Goal: Use online tool/utility: Utilize a website feature to perform a specific function

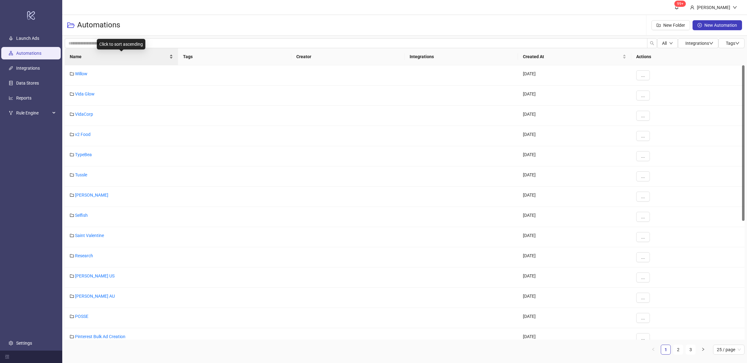
click at [169, 58] on div "Name" at bounding box center [121, 56] width 103 height 7
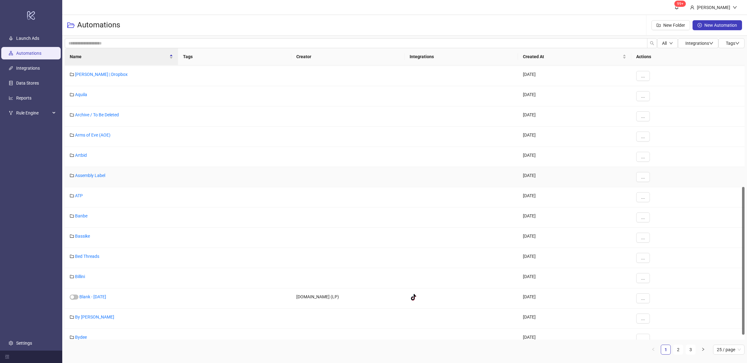
scroll to position [235, 0]
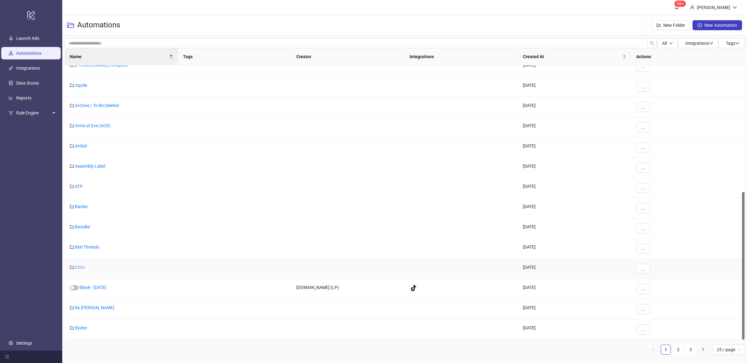
click at [78, 269] on link "Billini" at bounding box center [80, 267] width 10 height 5
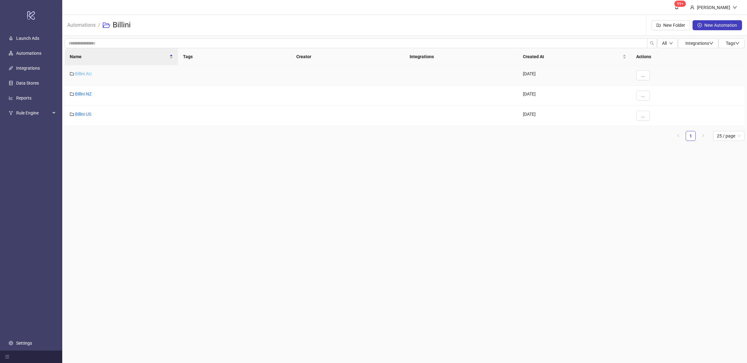
click at [77, 73] on link "Billini AU" at bounding box center [83, 73] width 17 height 5
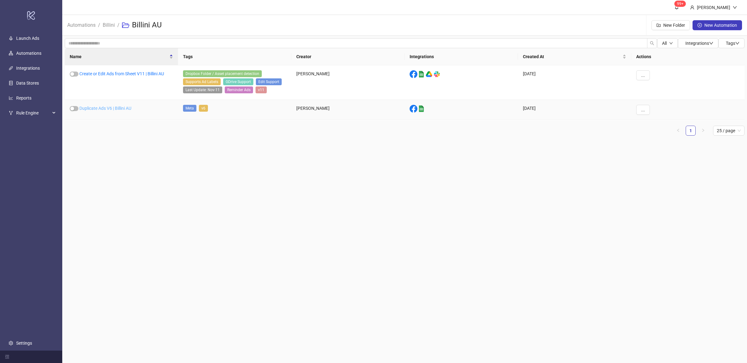
click at [121, 109] on link "Duplicate Ads V6 | Billini AU" at bounding box center [105, 108] width 52 height 5
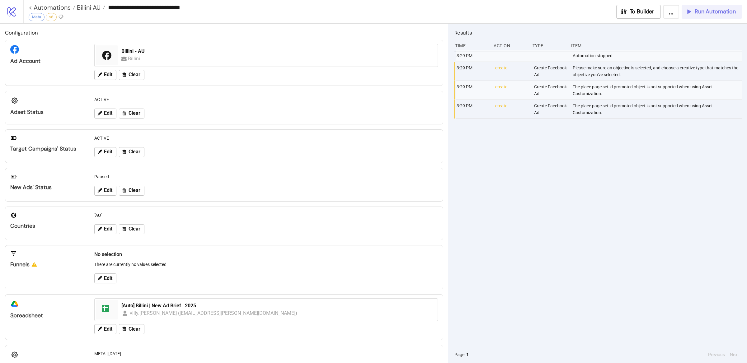
click at [715, 14] on span "Run Automation" at bounding box center [715, 11] width 41 height 7
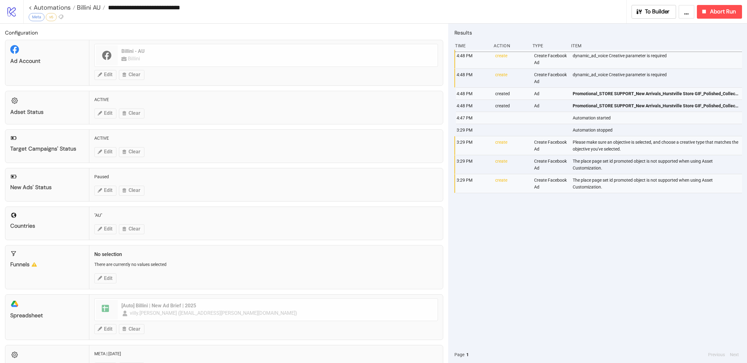
click at [681, 228] on div "4:48 PM create Create Facebook Ad dynamic_ad_voice Creative parameter is requir…" at bounding box center [599, 198] width 288 height 297
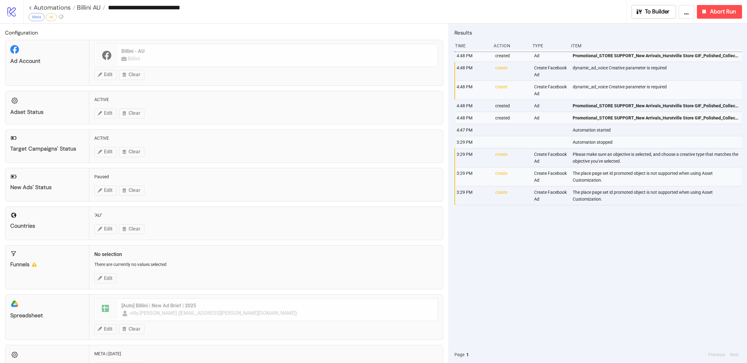
click at [687, 234] on div "4:48 PM created Ad Promotional_STORE SUPPORT_New Arrivals_Hurstville Store GIF_…" at bounding box center [599, 198] width 288 height 297
click at [689, 240] on div "4:48 PM created Ad Promotional_STORE SUPPORT_New Arrivals_Hurstville Store GIF_…" at bounding box center [599, 198] width 288 height 297
click at [691, 246] on div "4:48 PM created Ad Promotional_STORE SUPPORT_New Arrivals_Hurstville Store GIF_…" at bounding box center [599, 198] width 288 height 297
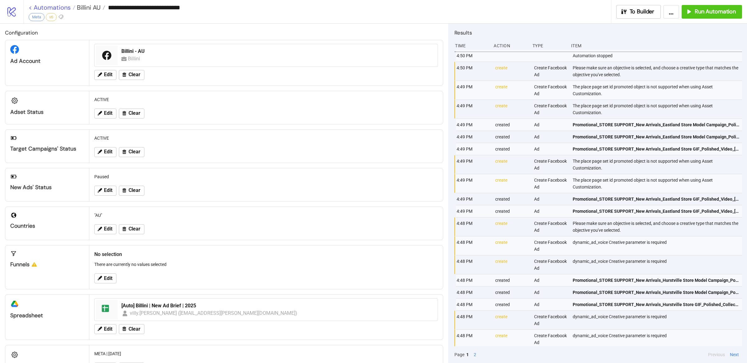
click at [53, 6] on link "< Automations" at bounding box center [52, 7] width 47 height 6
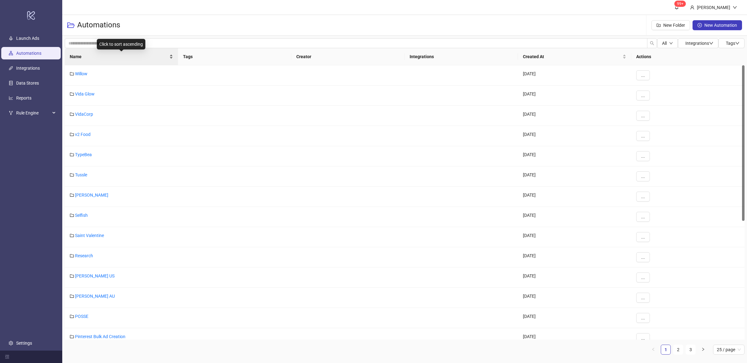
click at [171, 56] on div "Name" at bounding box center [121, 56] width 103 height 7
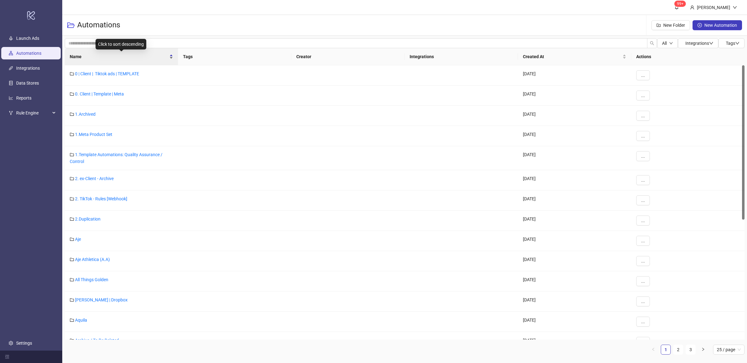
click at [171, 59] on div "Name" at bounding box center [121, 56] width 103 height 7
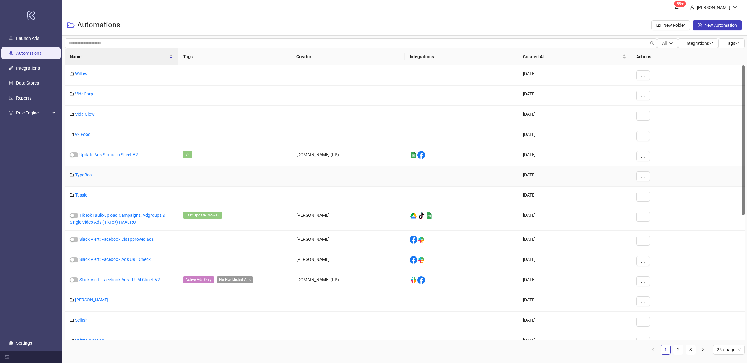
scroll to position [235, 0]
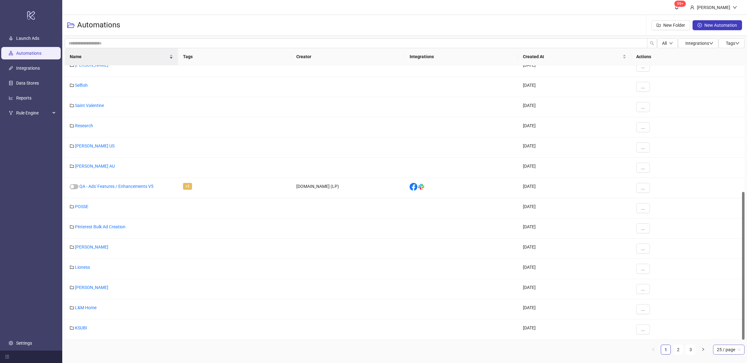
click at [733, 352] on span "25 / page" at bounding box center [729, 349] width 24 height 9
click at [732, 328] on div "50 / page" at bounding box center [729, 327] width 22 height 7
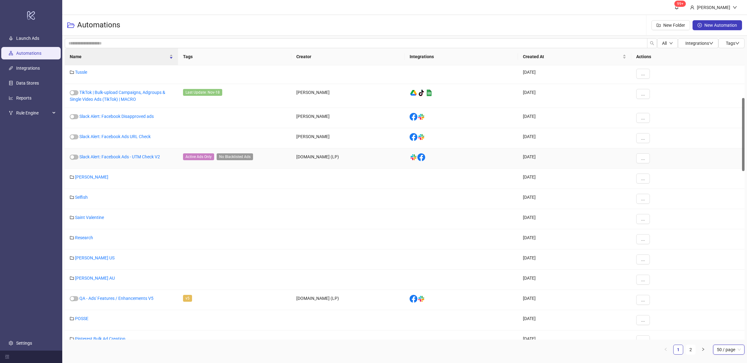
scroll to position [0, 0]
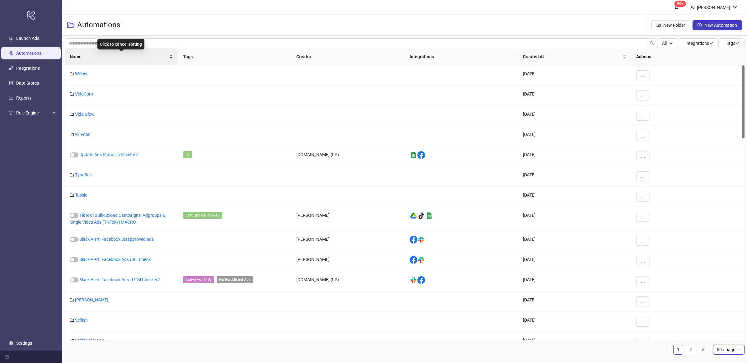
click at [170, 59] on div "Name" at bounding box center [121, 56] width 103 height 7
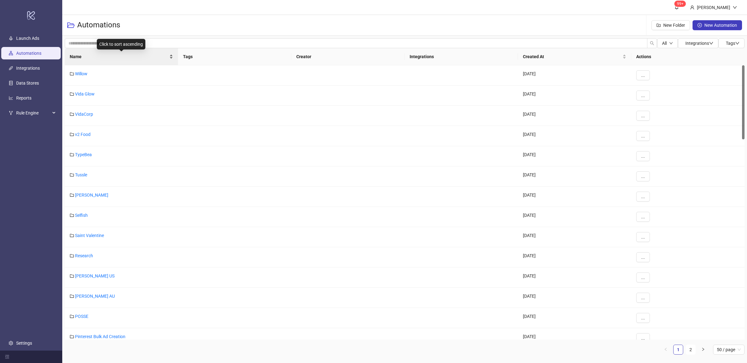
click at [172, 59] on div "Name" at bounding box center [121, 56] width 103 height 7
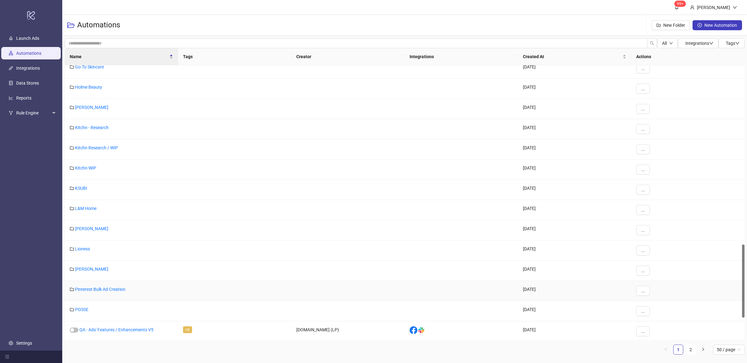
scroll to position [662, 0]
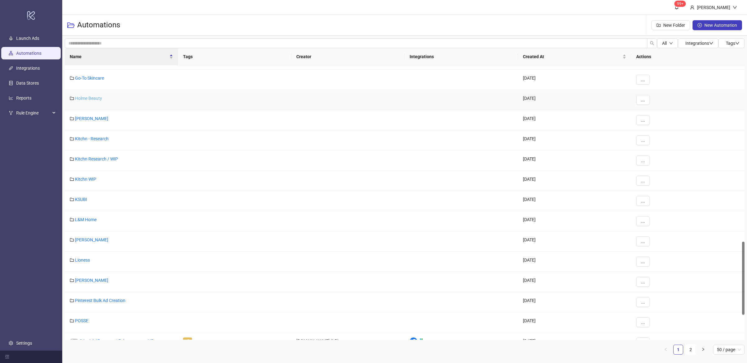
click at [95, 99] on link "Holme Beauty" at bounding box center [88, 98] width 27 height 5
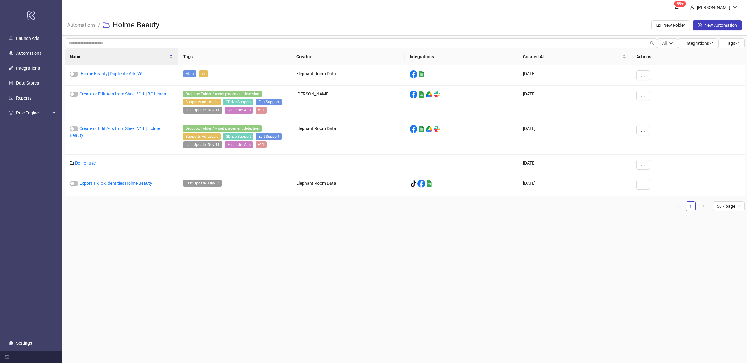
click at [149, 232] on main "99+ [PERSON_NAME] Automations / Holme Beauty New Folder New Automation All Inte…" at bounding box center [404, 181] width 685 height 363
click at [125, 75] on link "[Holme Beauty] Duplicate Ads V6" at bounding box center [110, 73] width 63 height 5
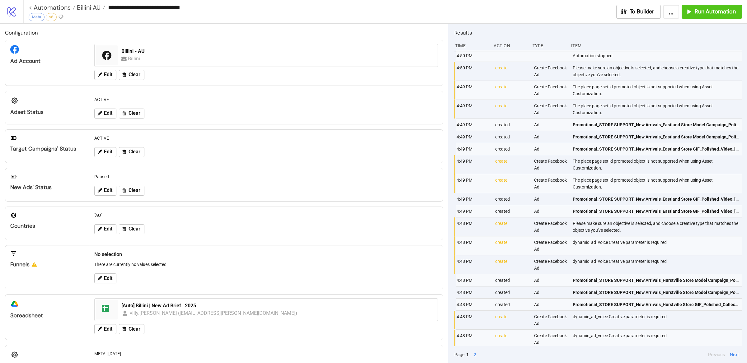
type input "**********"
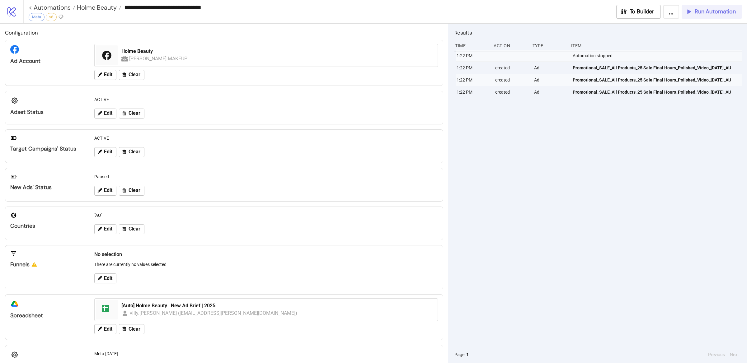
click at [716, 13] on span "Run Automation" at bounding box center [715, 11] width 41 height 7
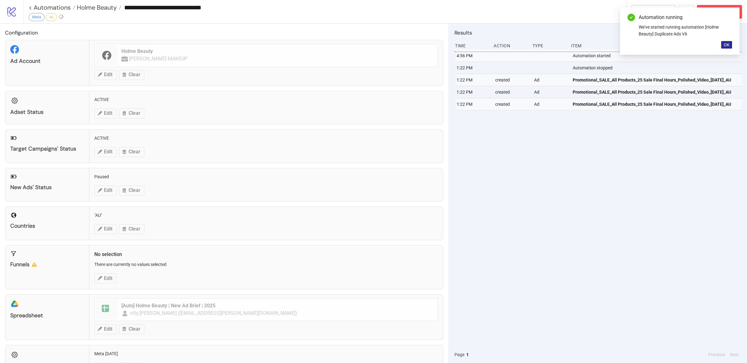
click at [726, 44] on span "OK" at bounding box center [727, 44] width 6 height 5
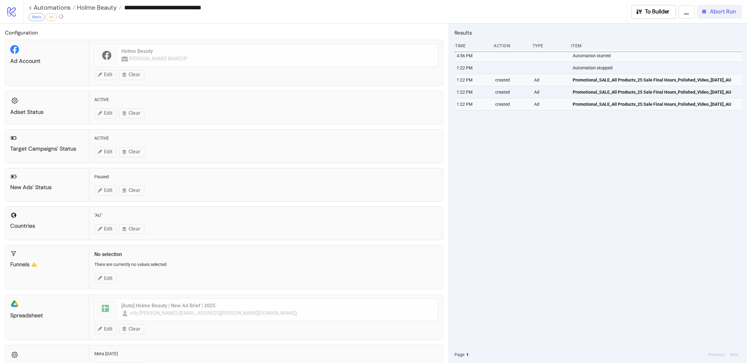
click at [723, 13] on span "Abort Run" at bounding box center [723, 11] width 26 height 7
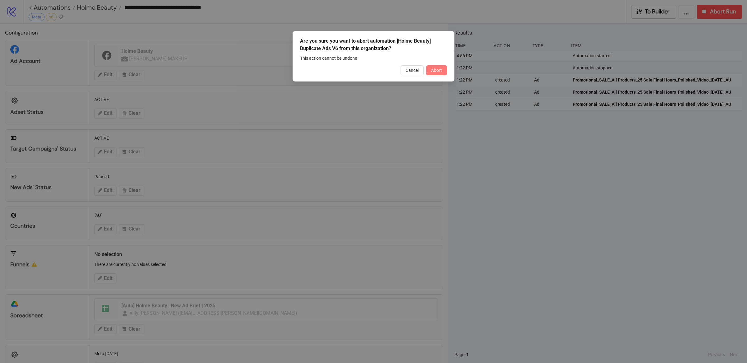
click at [436, 69] on span "Abort" at bounding box center [436, 70] width 11 height 5
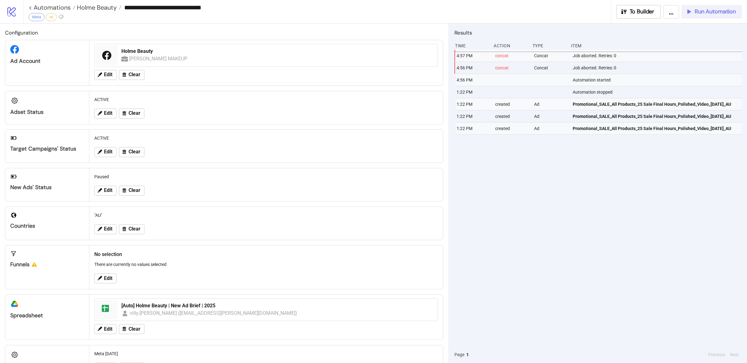
click at [718, 12] on span "Run Automation" at bounding box center [715, 11] width 41 height 7
